Goal: Use online tool/utility: Use online tool/utility

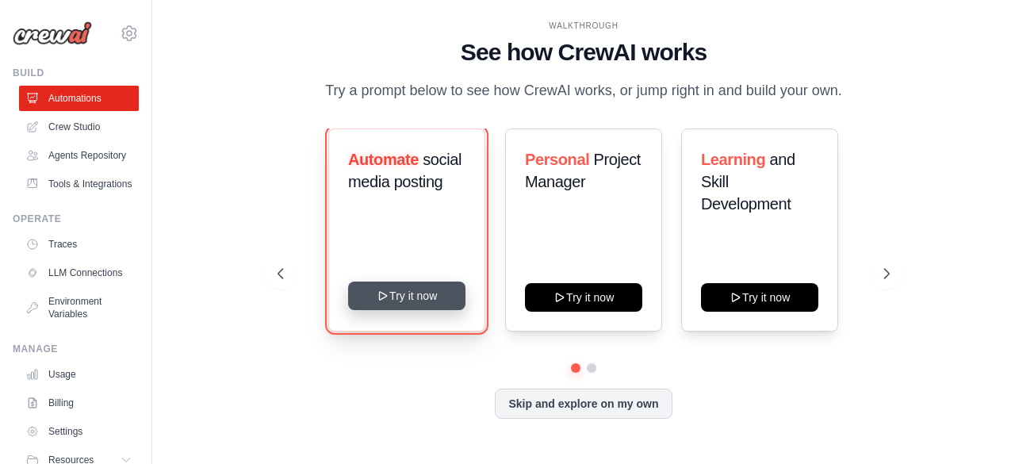
click at [430, 301] on button "Try it now" at bounding box center [406, 296] width 117 height 29
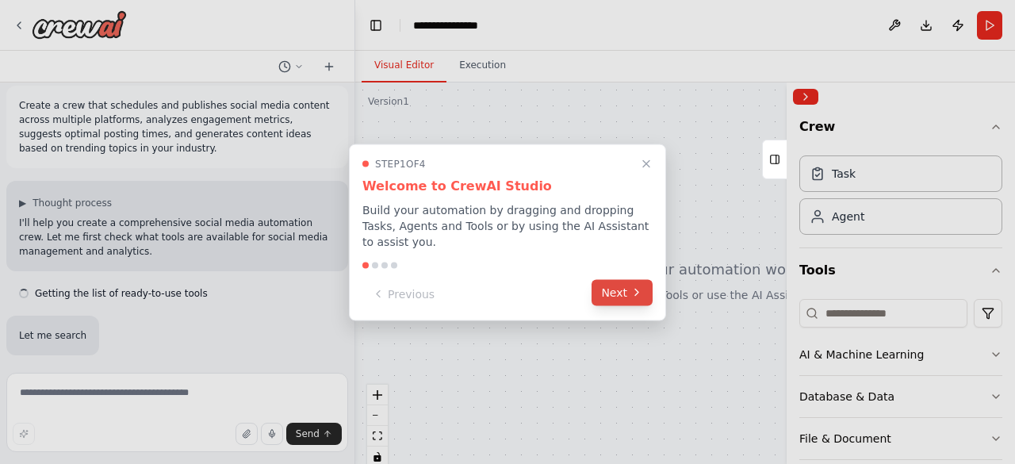
click at [634, 286] on icon at bounding box center [637, 292] width 13 height 13
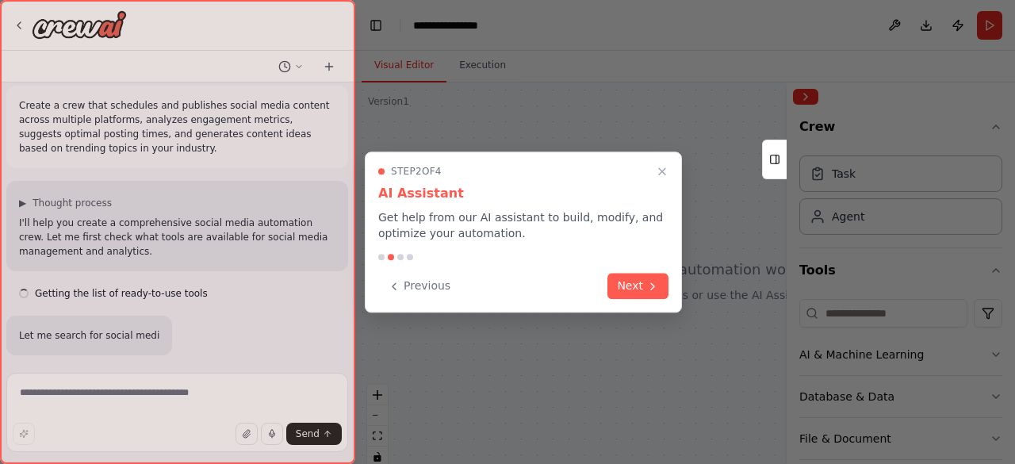
scroll to position [41, 0]
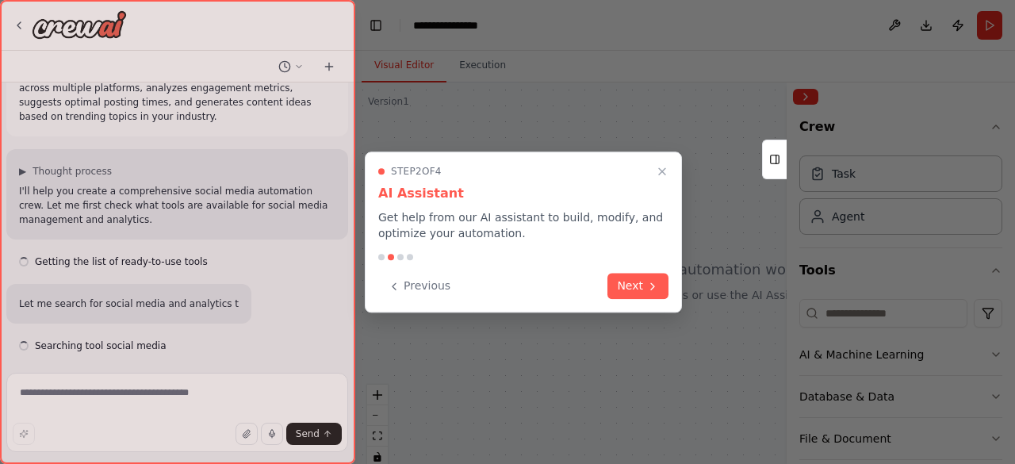
click at [634, 285] on button "Next" at bounding box center [638, 286] width 61 height 26
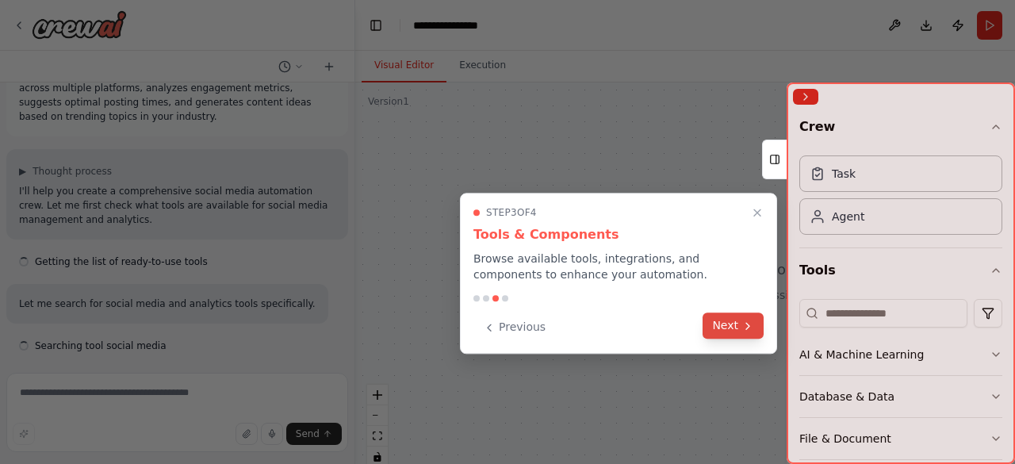
click at [730, 321] on button "Next" at bounding box center [733, 325] width 61 height 26
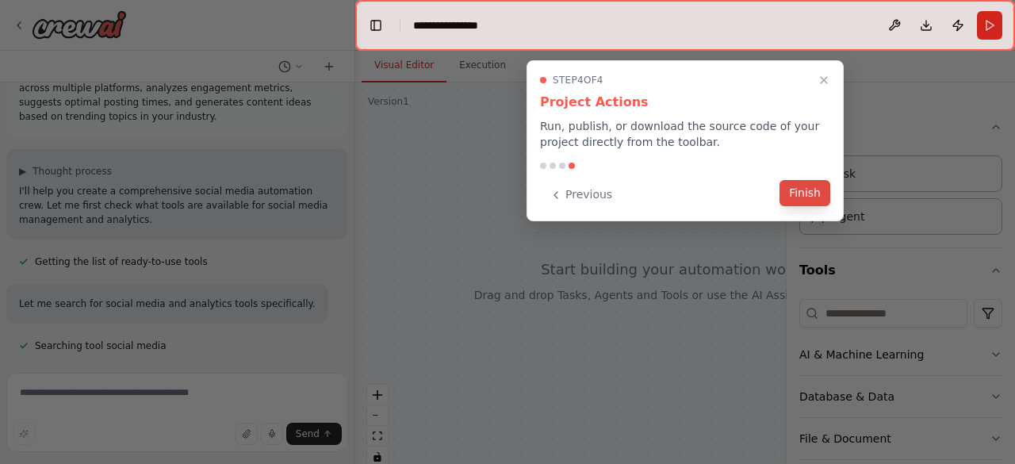
click at [804, 198] on button "Finish" at bounding box center [805, 193] width 51 height 26
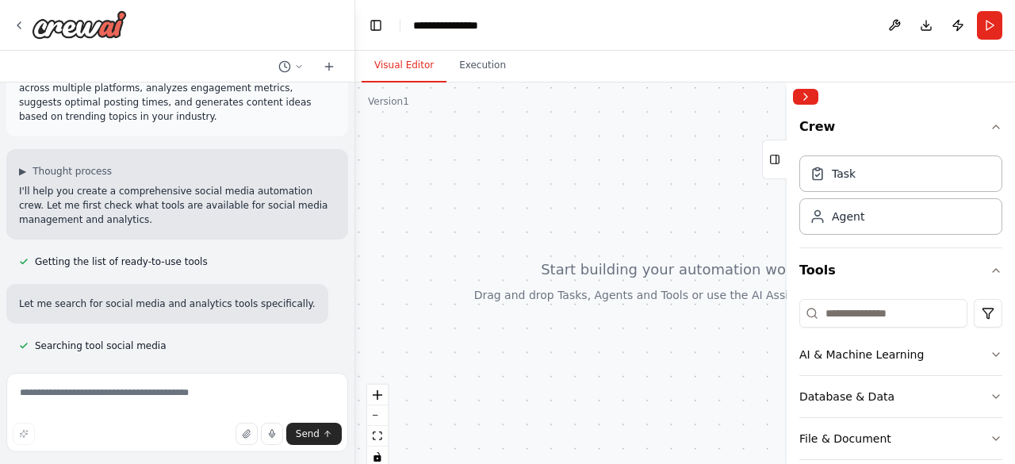
scroll to position [73, 0]
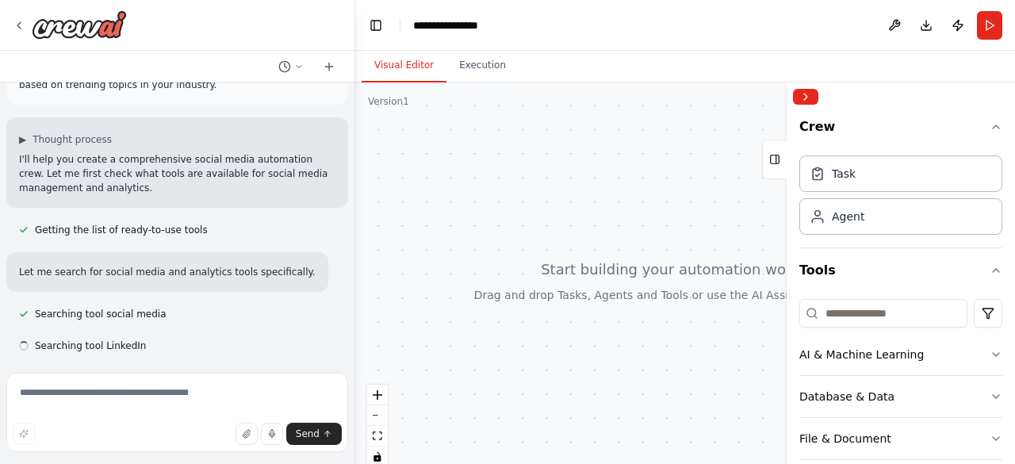
drag, startPoint x: 466, startPoint y: 170, endPoint x: 581, endPoint y: 236, distance: 133.2
click at [581, 236] on div at bounding box center [685, 280] width 660 height 397
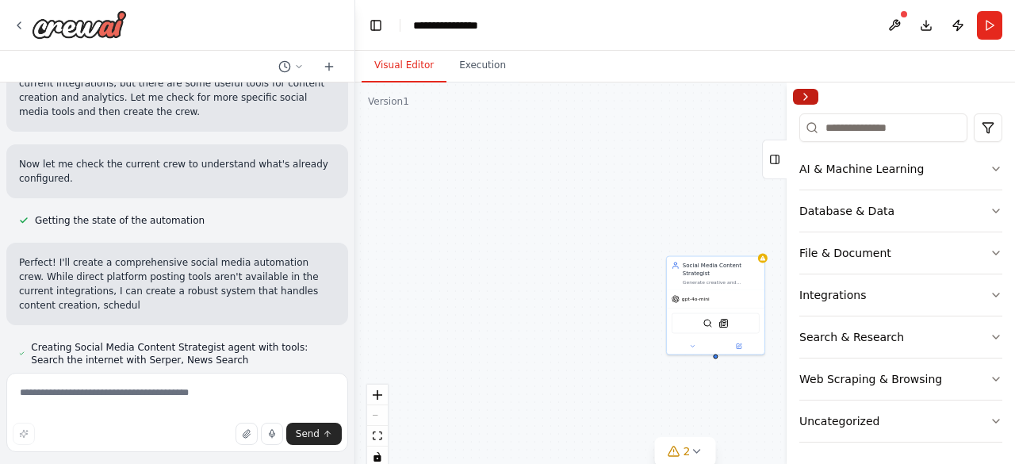
scroll to position [649, 0]
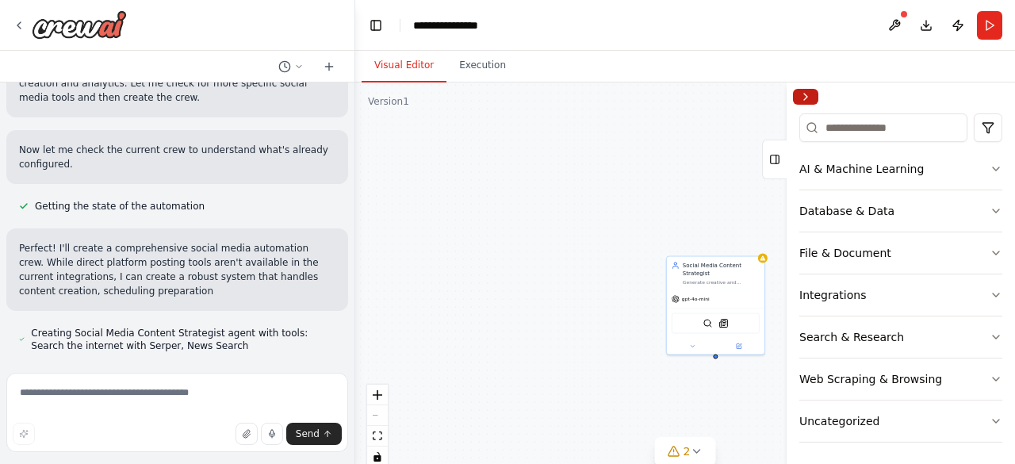
click at [807, 97] on button "Collapse right sidebar" at bounding box center [805, 97] width 25 height 16
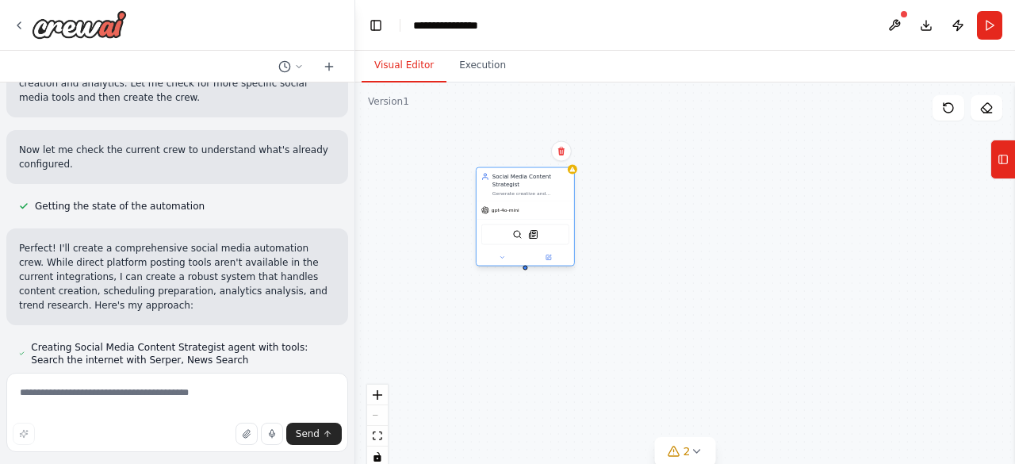
drag, startPoint x: 726, startPoint y: 297, endPoint x: 531, endPoint y: 205, distance: 215.0
click at [531, 205] on div "gpt-4o-mini" at bounding box center [526, 209] width 98 height 17
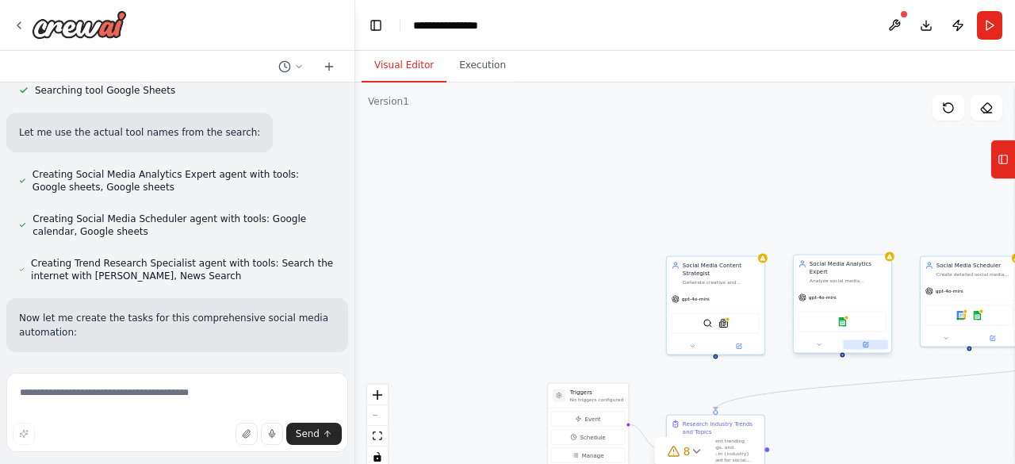
scroll to position [1017, 0]
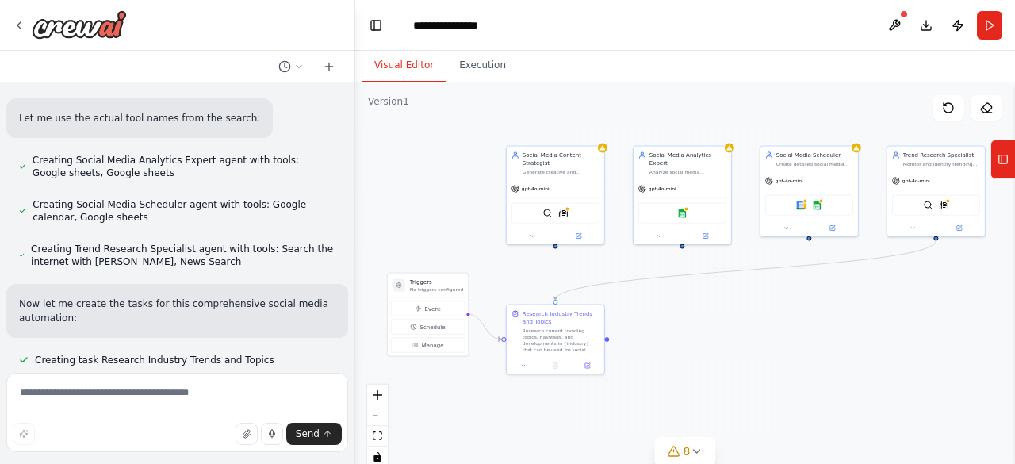
drag, startPoint x: 798, startPoint y: 189, endPoint x: 638, endPoint y: 79, distance: 194.5
click at [638, 79] on div "Visual Editor Execution Version 1 Show Tools Hide Agents .deletable-edge-delete…" at bounding box center [685, 257] width 660 height 413
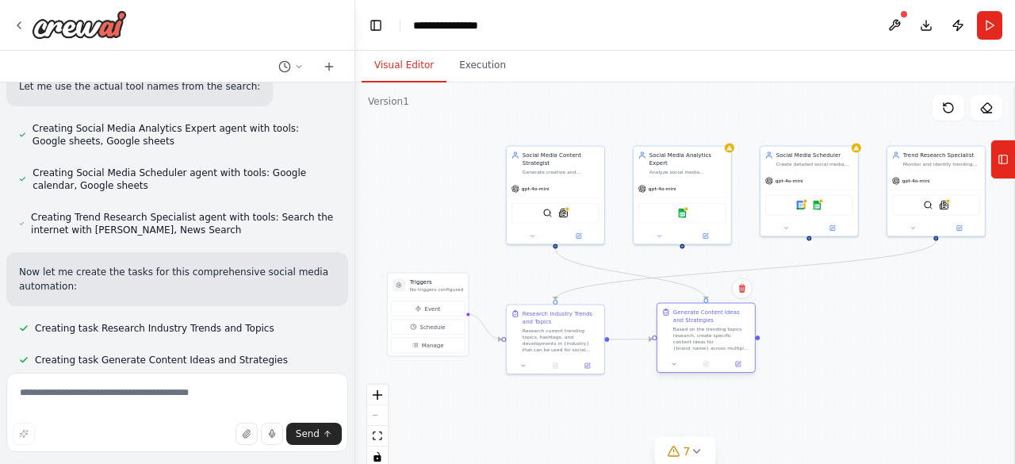
drag, startPoint x: 704, startPoint y: 339, endPoint x: 715, endPoint y: 336, distance: 12.3
click at [715, 336] on div "Based on the trending topics research, create specific content ideas for {brand…" at bounding box center [711, 338] width 77 height 25
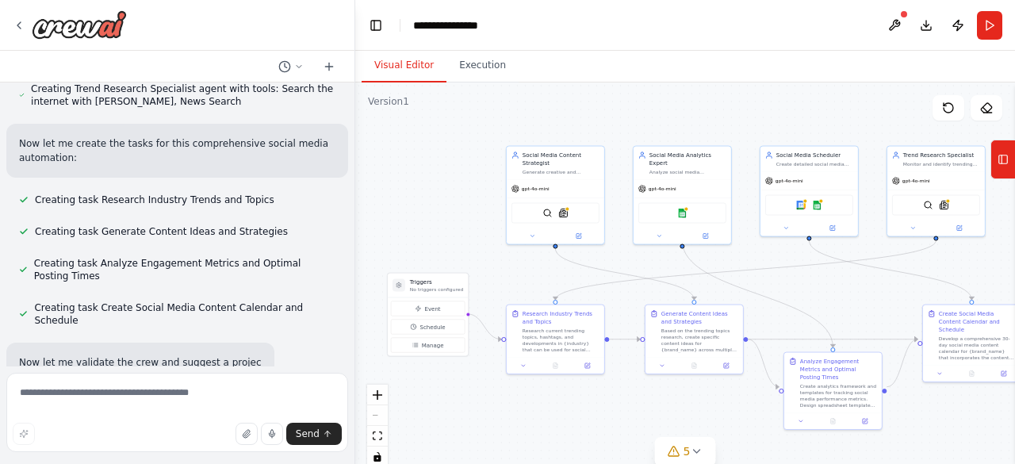
scroll to position [1209, 0]
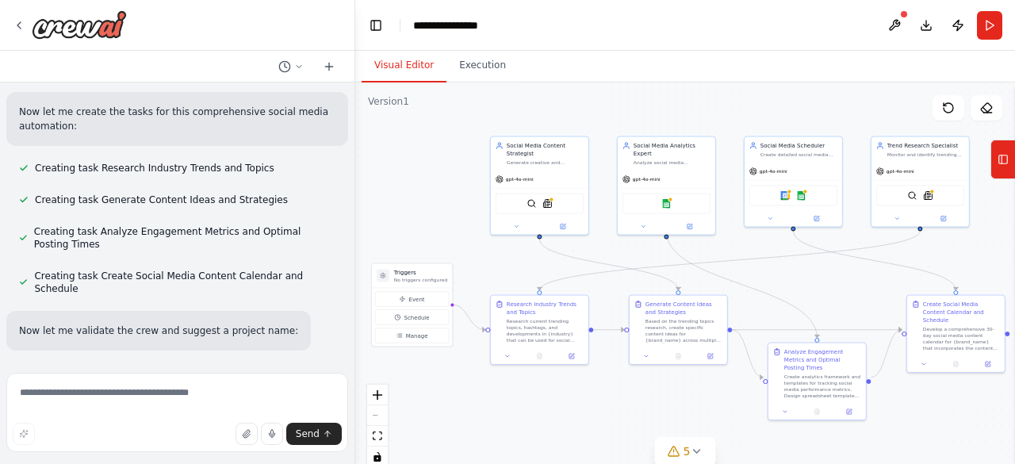
drag, startPoint x: 843, startPoint y: 296, endPoint x: 827, endPoint y: 286, distance: 18.5
click at [827, 286] on div ".deletable-edge-delete-btn { width: 20px; height: 20px; border: 0px solid #ffff…" at bounding box center [685, 280] width 660 height 397
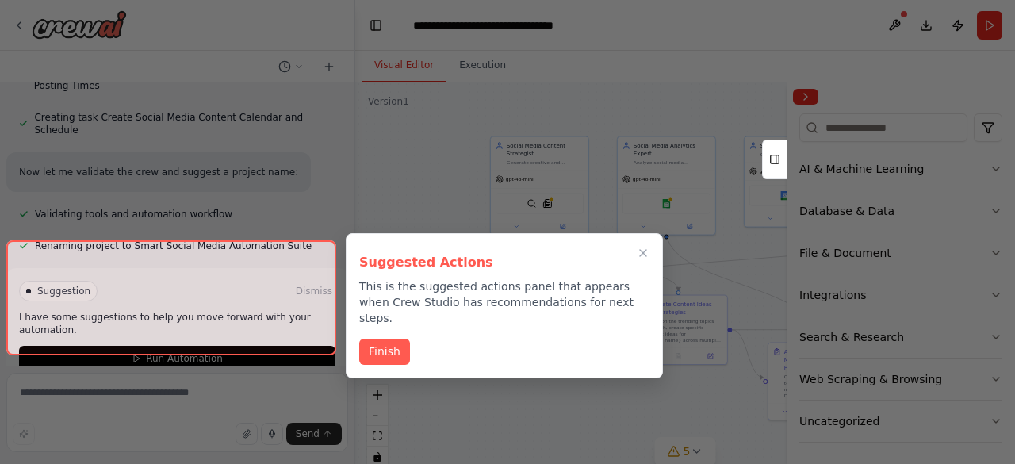
scroll to position [1368, 0]
click at [377, 337] on button "Finish" at bounding box center [384, 350] width 51 height 26
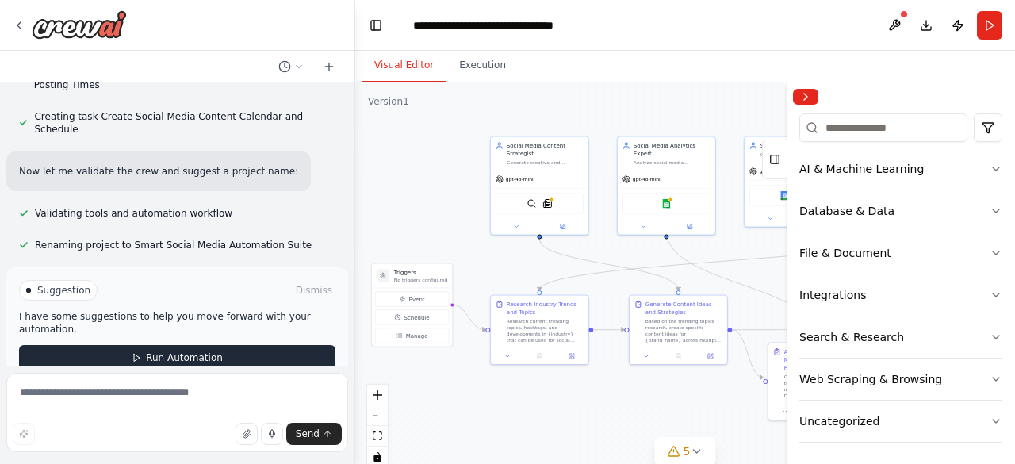
click at [286, 345] on button "Run Automation" at bounding box center [177, 357] width 316 height 25
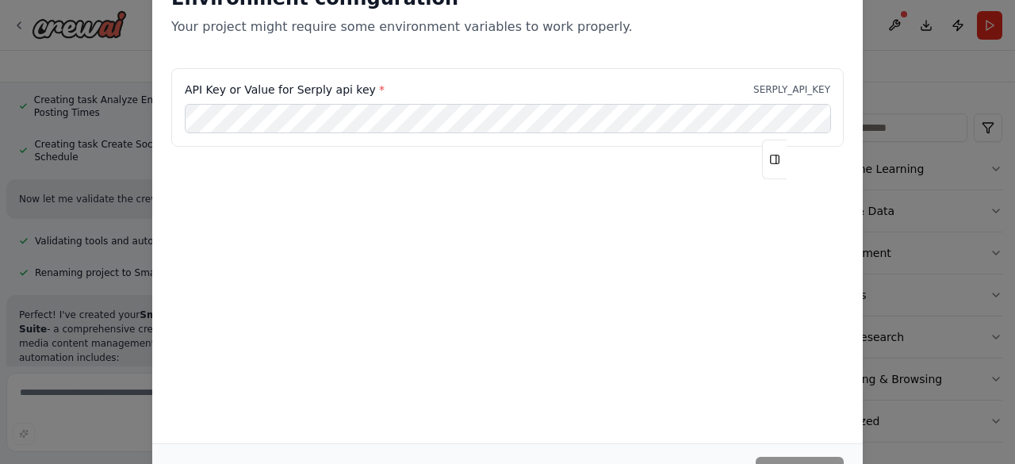
scroll to position [1355, 0]
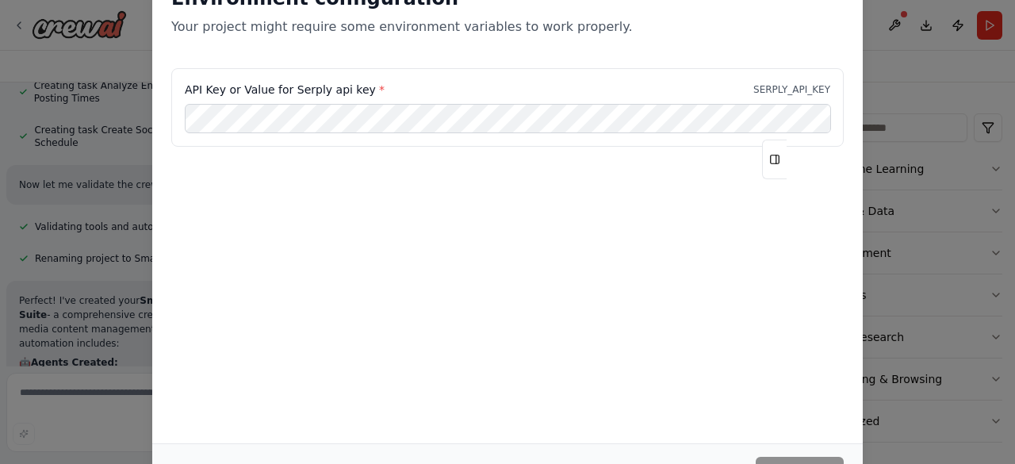
click at [879, 54] on div "Environment configuration Your project might require some environment variables…" at bounding box center [507, 232] width 1015 height 464
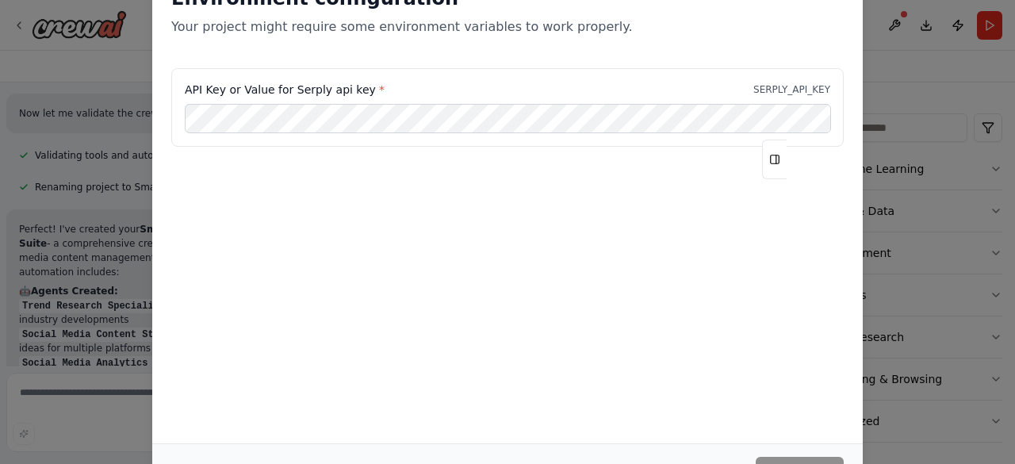
scroll to position [1440, 0]
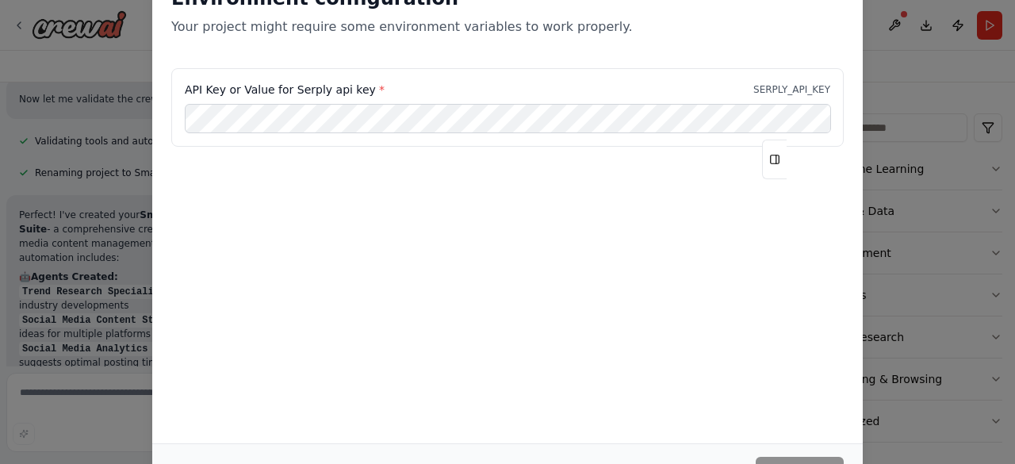
click at [880, 246] on div "Environment configuration Your project might require some environment variables…" at bounding box center [507, 232] width 1015 height 464
click at [874, 45] on div "Environment configuration Your project might require some environment variables…" at bounding box center [507, 232] width 1015 height 464
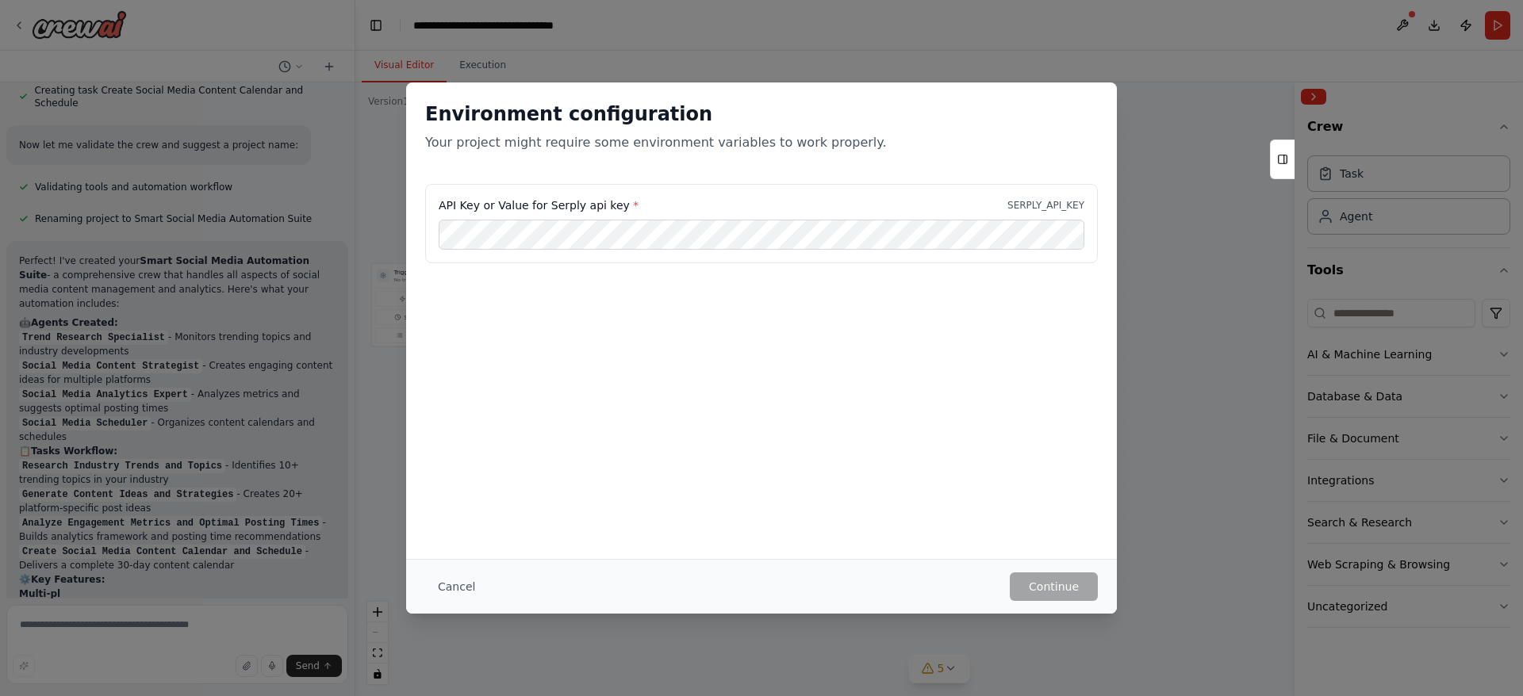
scroll to position [1404, 0]
click at [475, 463] on button "Cancel" at bounding box center [456, 587] width 63 height 29
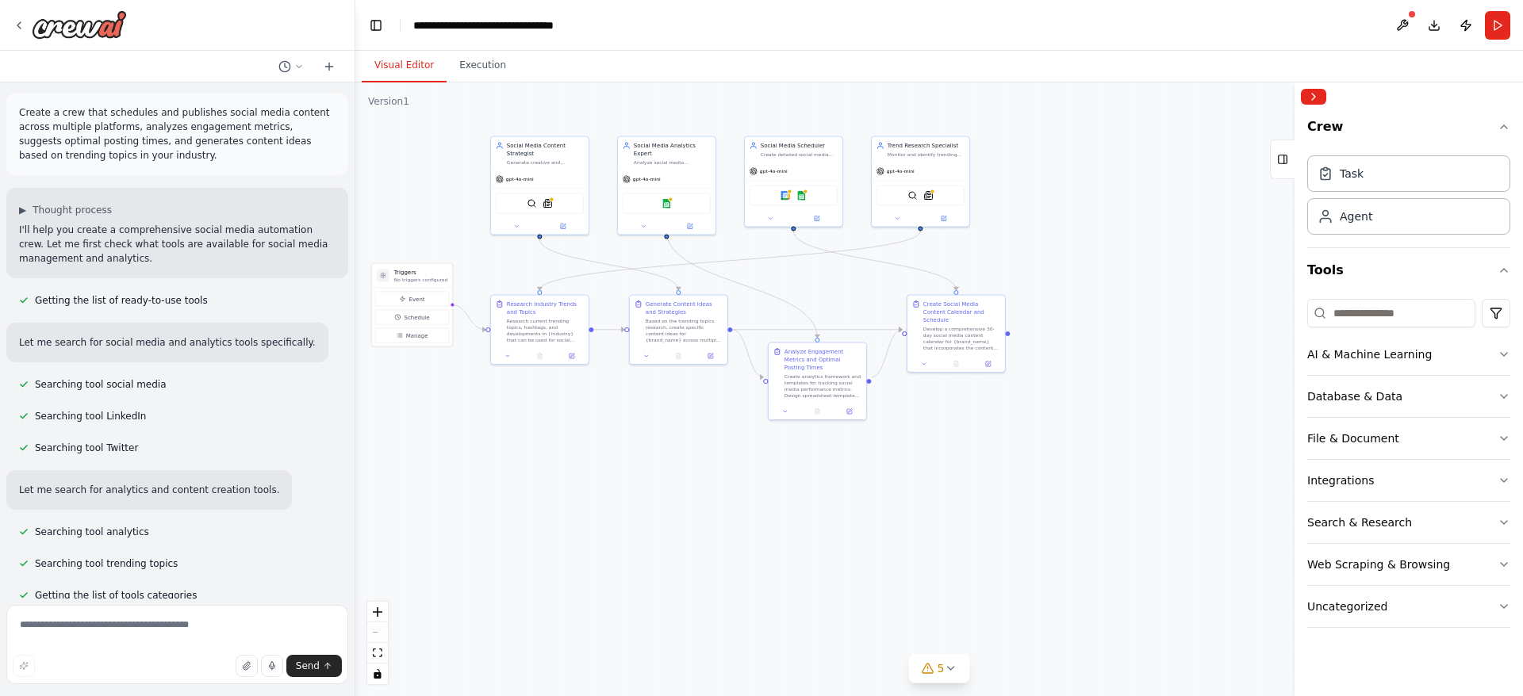
scroll to position [0, 0]
